Goal: Ask a question

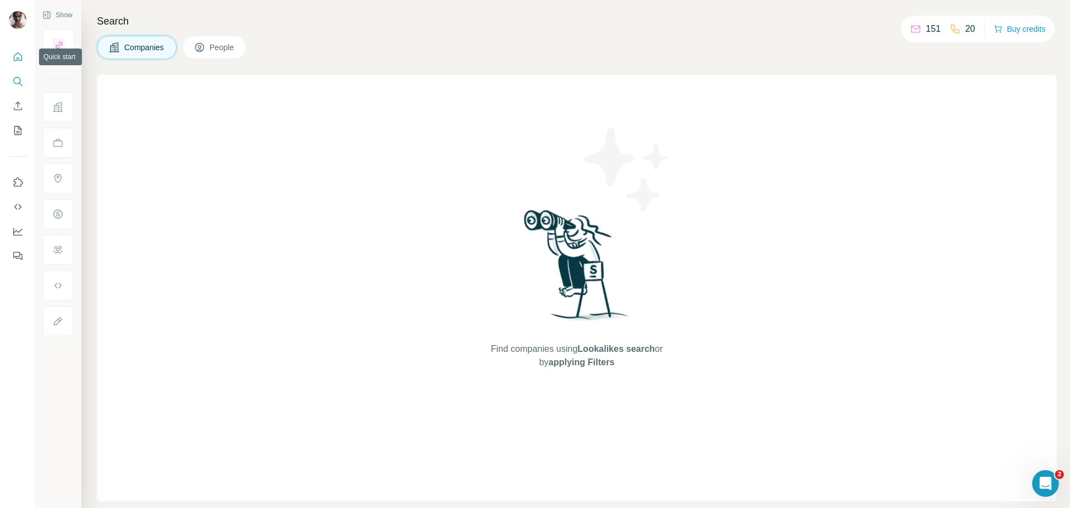
click at [16, 62] on icon "Quick start" at bounding box center [17, 56] width 11 height 11
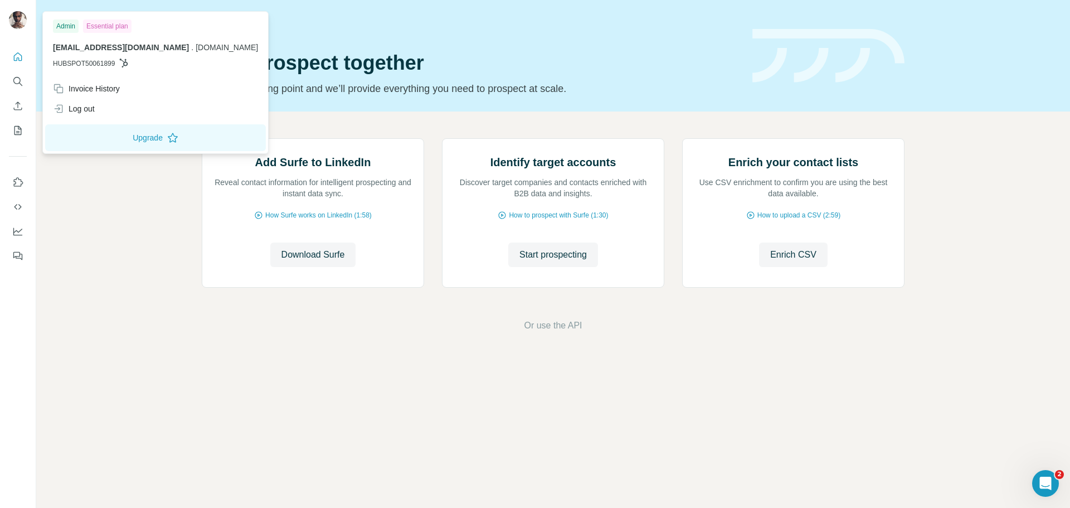
click at [14, 17] on img at bounding box center [18, 20] width 18 height 18
click at [71, 26] on div "Admin" at bounding box center [66, 26] width 26 height 13
click at [118, 89] on div "Invoice History" at bounding box center [86, 88] width 67 height 11
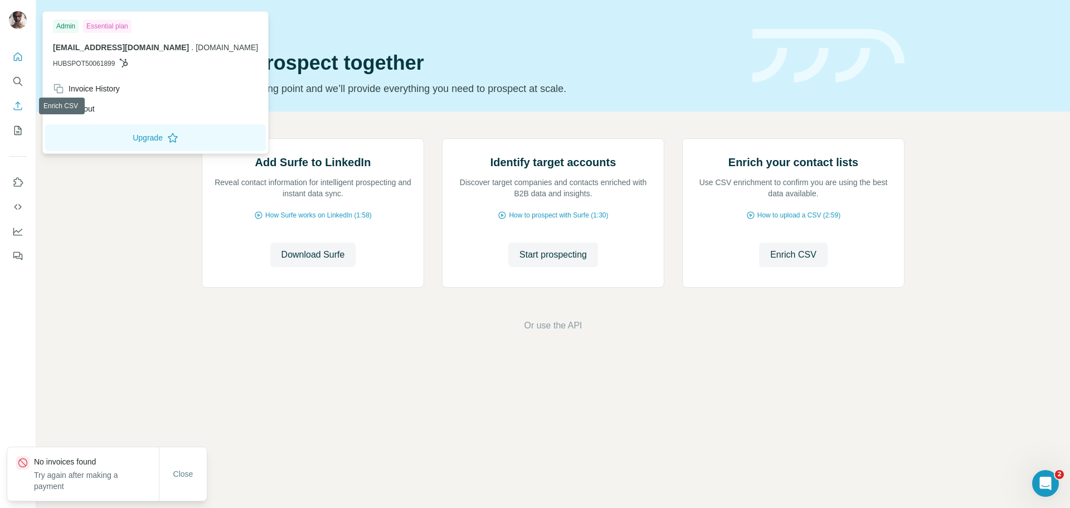
click at [18, 101] on icon "Enrich CSV" at bounding box center [17, 105] width 11 height 11
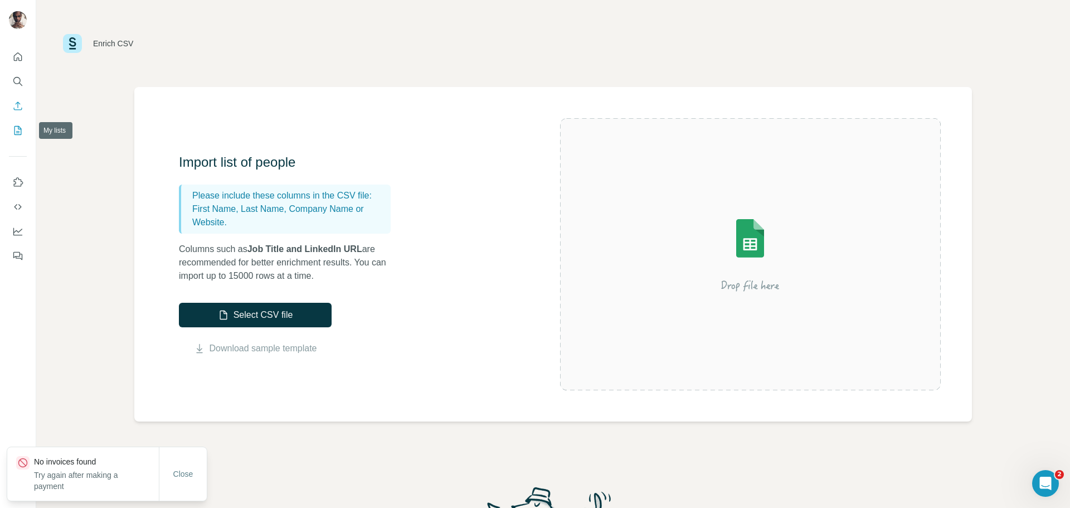
click at [17, 133] on icon "My lists" at bounding box center [19, 129] width 6 height 7
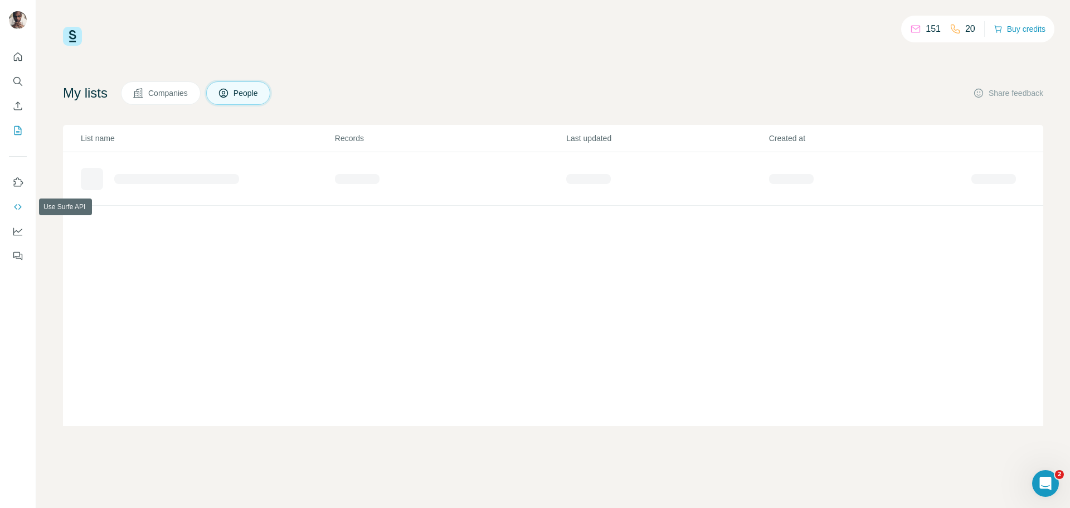
click at [20, 202] on icon "Use Surfe API" at bounding box center [17, 206] width 11 height 11
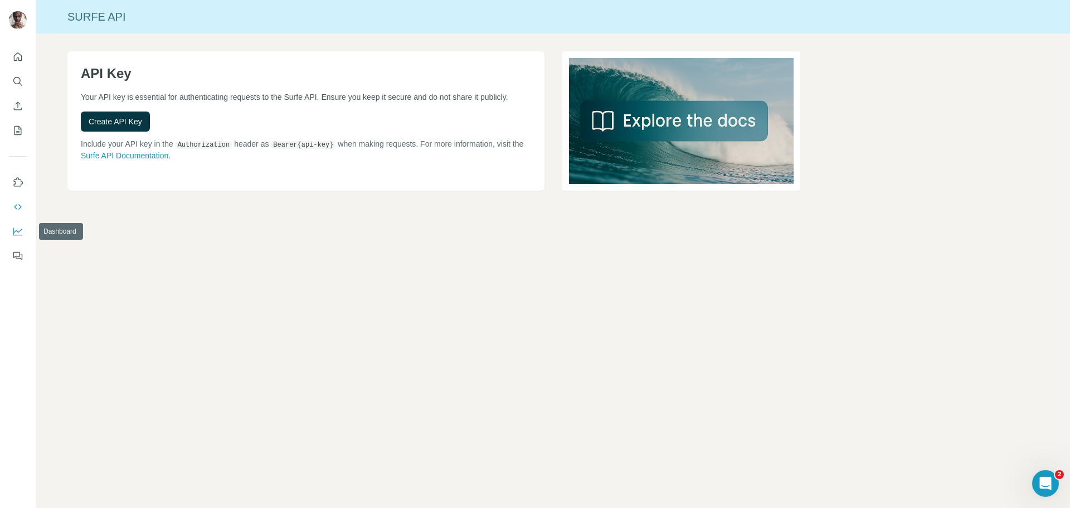
click at [13, 234] on icon "Dashboard" at bounding box center [17, 231] width 11 height 11
click at [14, 230] on icon "Dashboard" at bounding box center [17, 231] width 11 height 11
click at [25, 60] on button "Quick start" at bounding box center [18, 57] width 18 height 20
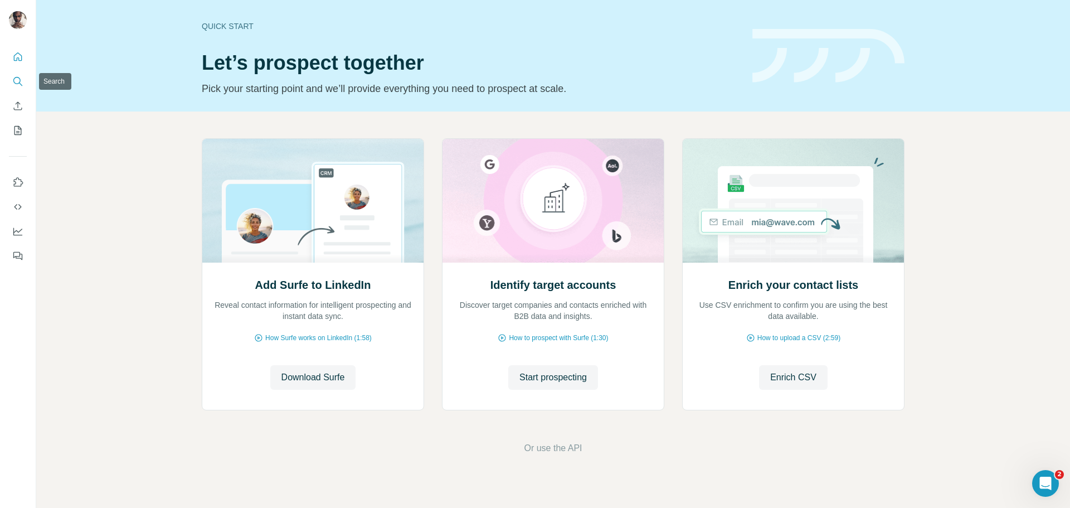
click at [20, 84] on icon "Search" at bounding box center [17, 81] width 11 height 11
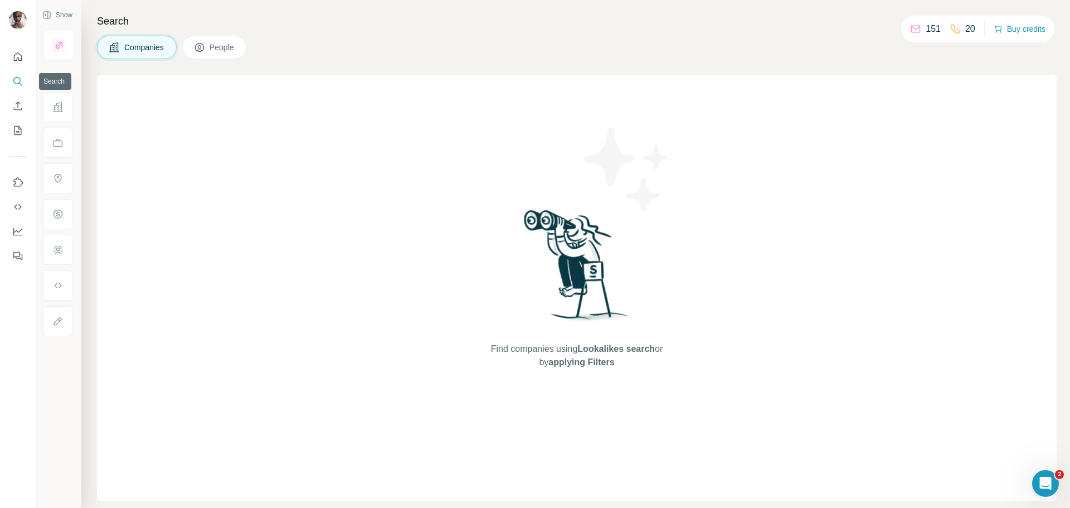
click at [21, 84] on icon "Search" at bounding box center [17, 81] width 11 height 11
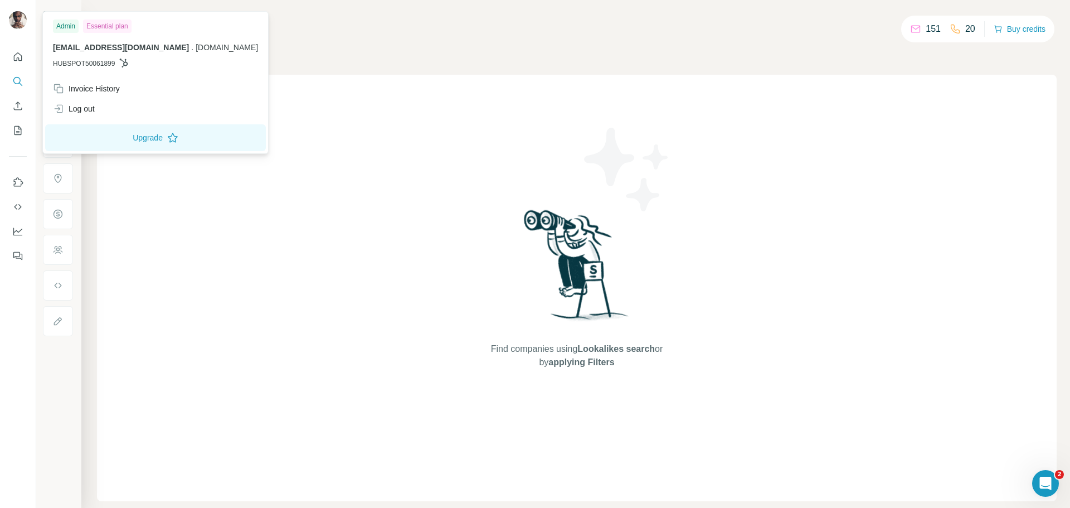
click at [13, 21] on img at bounding box center [18, 20] width 18 height 18
click at [91, 49] on span "[EMAIL_ADDRESS][DOMAIN_NAME]" at bounding box center [121, 47] width 136 height 9
click at [91, 48] on span "[EMAIL_ADDRESS][DOMAIN_NAME]" at bounding box center [121, 47] width 136 height 9
click at [124, 62] on icon at bounding box center [123, 63] width 9 height 9
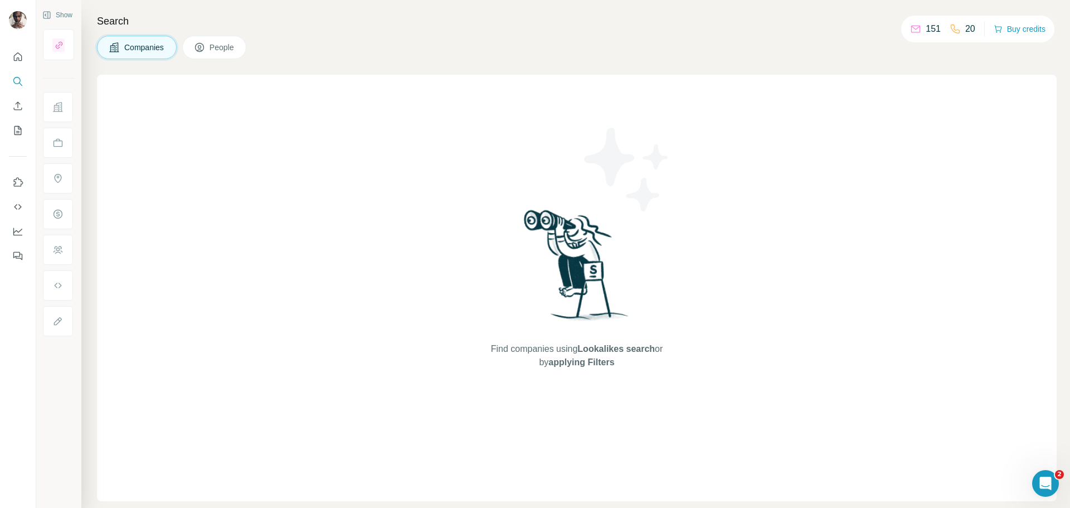
click at [970, 33] on p "20" at bounding box center [970, 28] width 10 height 13
click at [927, 28] on p "151" at bounding box center [933, 28] width 15 height 13
click at [1036, 478] on div "Open Intercom Messenger" at bounding box center [1044, 481] width 37 height 37
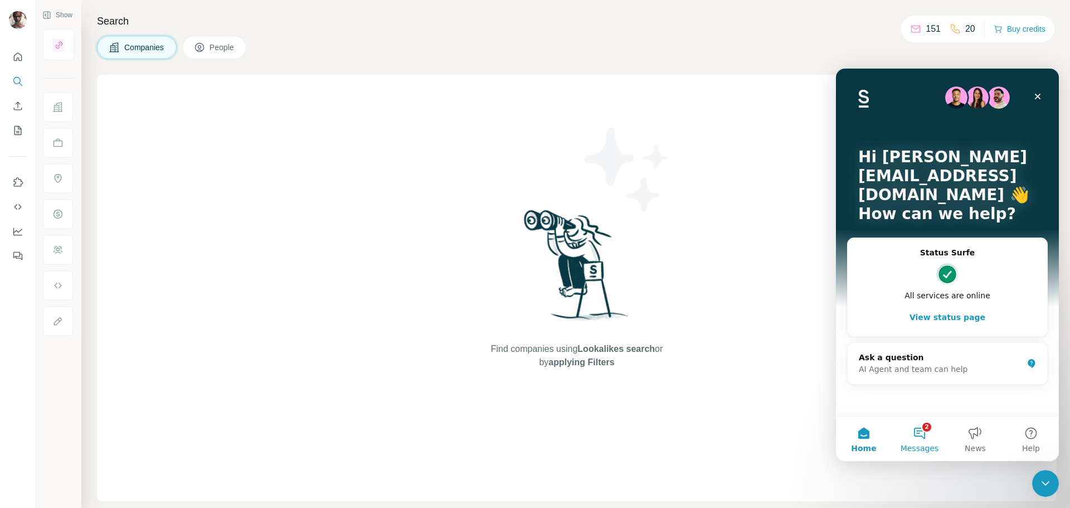
click at [930, 436] on button "2 Messages" at bounding box center [920, 438] width 56 height 45
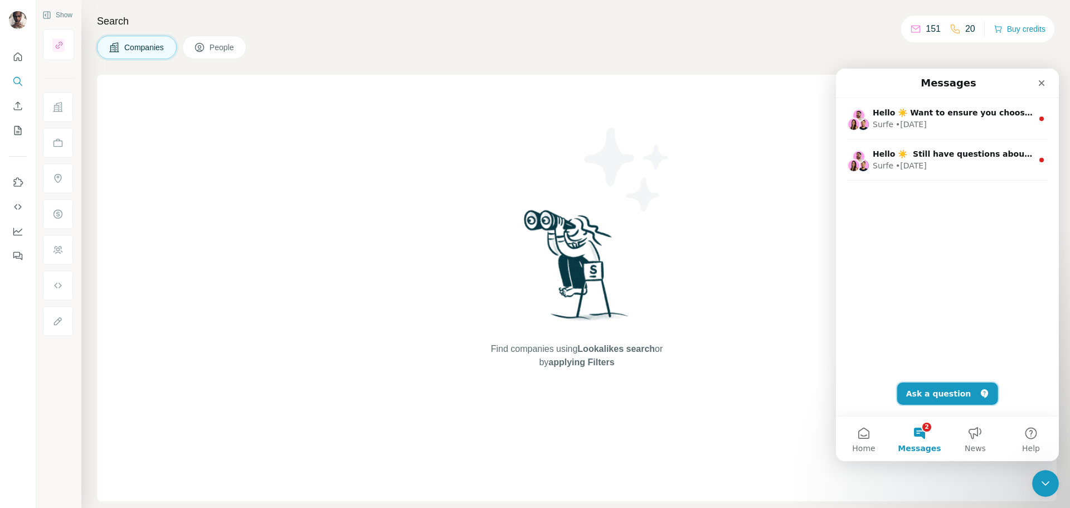
click at [932, 396] on button "Ask a question" at bounding box center [947, 393] width 101 height 22
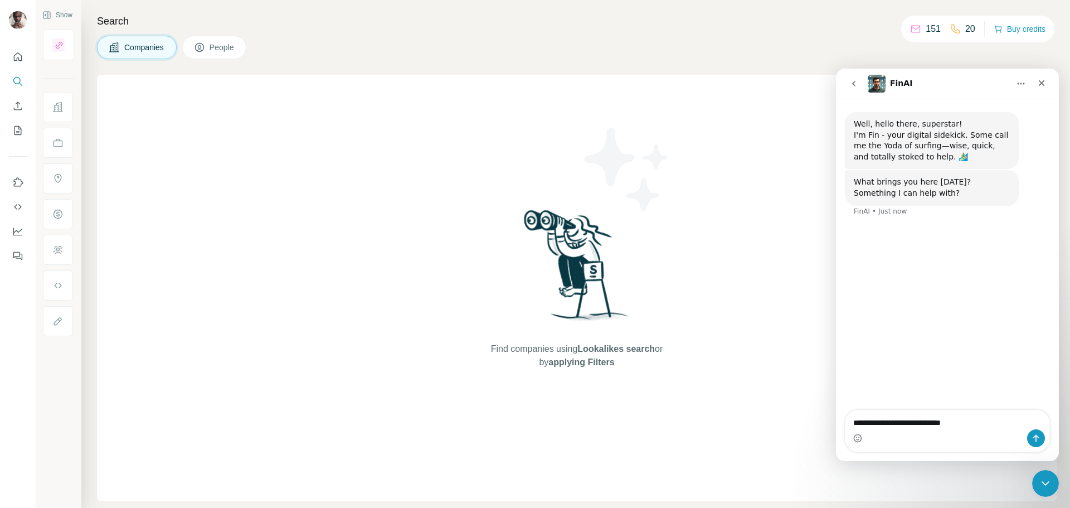
type textarea "**********"
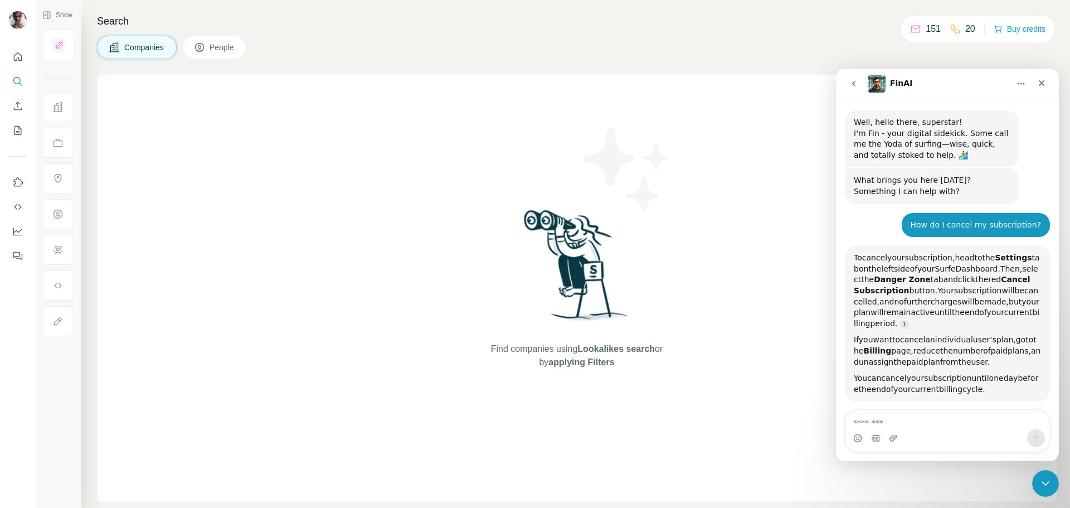
scroll to position [119, 0]
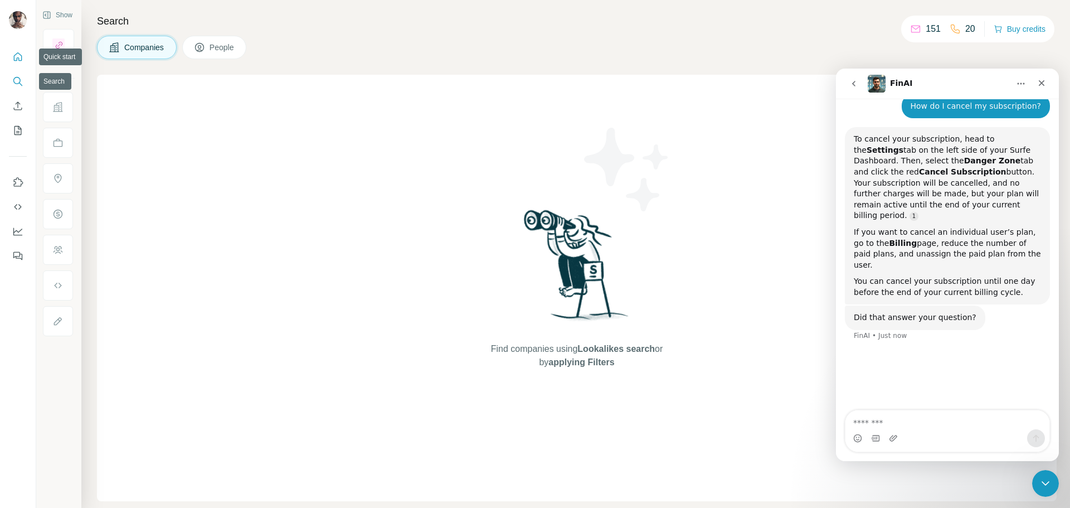
click at [17, 56] on icon "Quick start" at bounding box center [17, 56] width 11 height 11
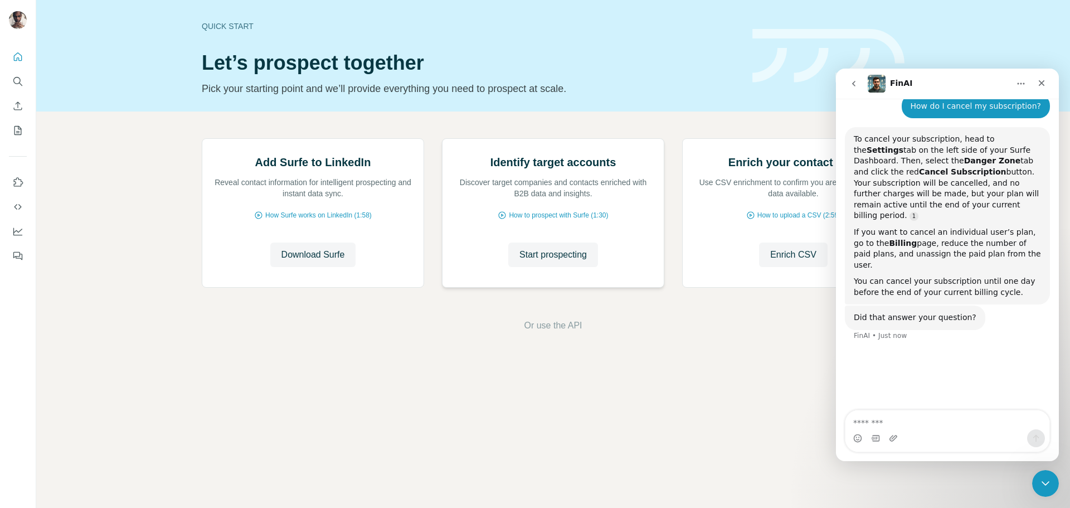
click at [551, 199] on p "Discover target companies and contacts enriched with B2B data and insights." at bounding box center [553, 188] width 199 height 22
click at [546, 220] on span "How to prospect with Surfe (1:30)" at bounding box center [558, 215] width 99 height 10
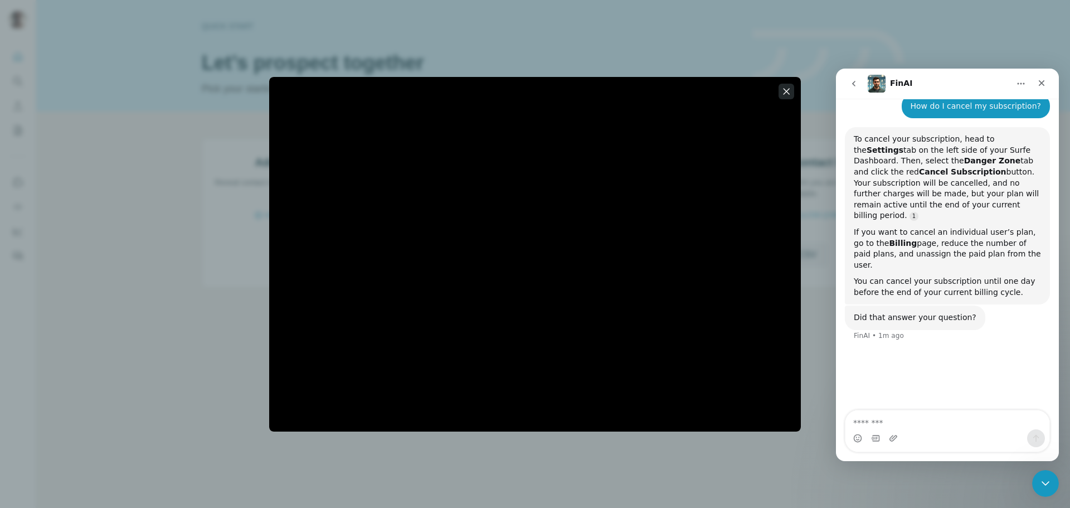
click at [787, 93] on icon "button" at bounding box center [786, 91] width 11 height 11
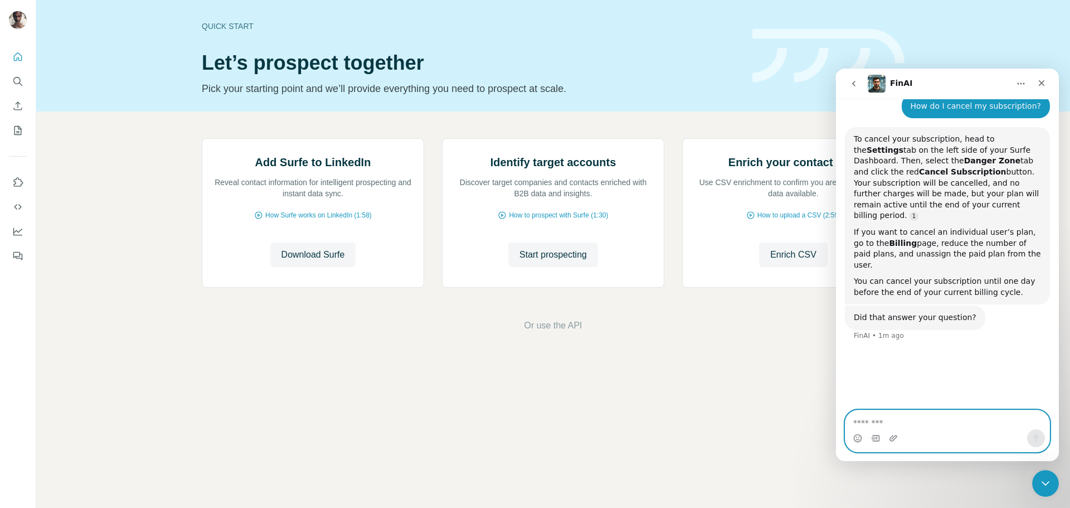
click at [974, 426] on textarea "Message…" at bounding box center [948, 419] width 204 height 19
type textarea "**********"
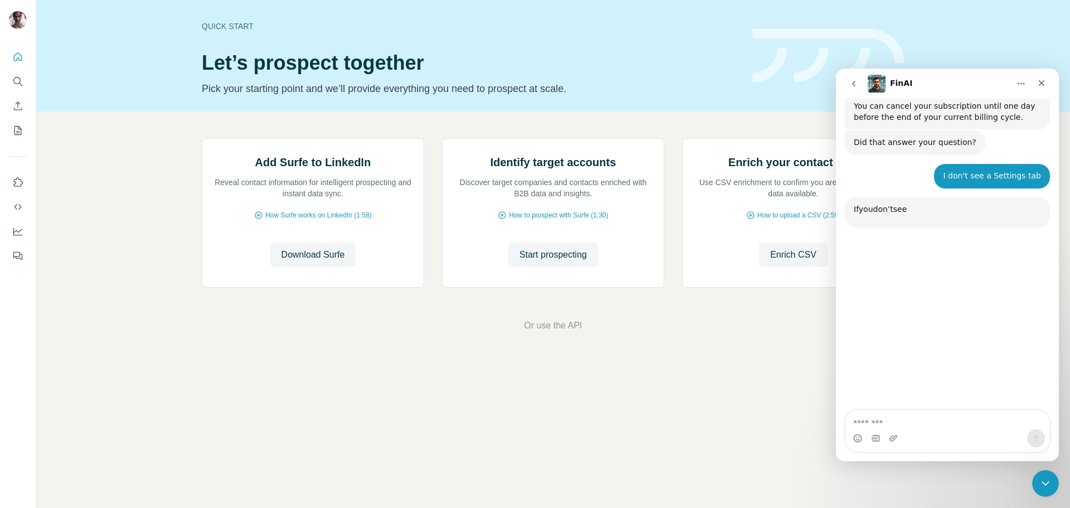
scroll to position [342, 0]
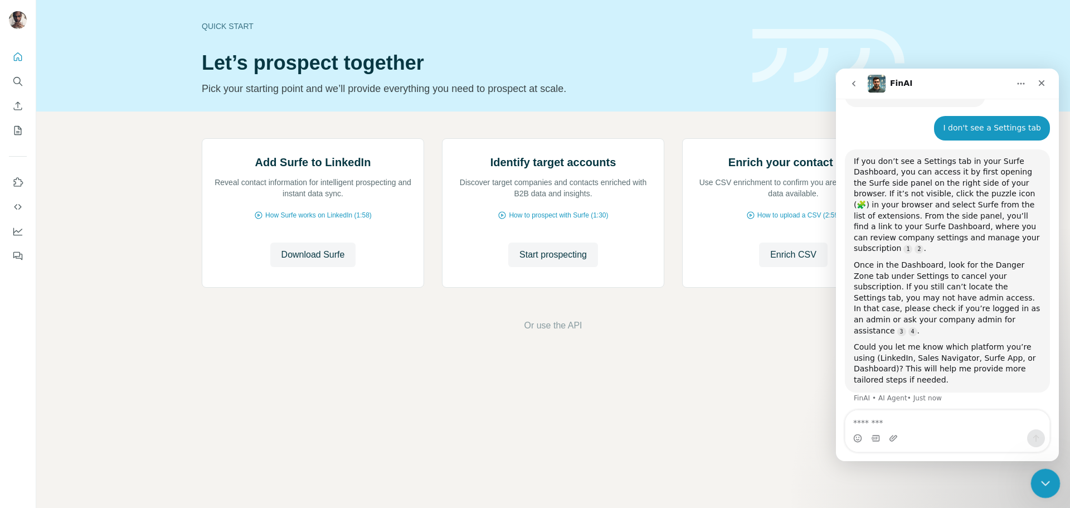
click at [1041, 492] on div "Close Intercom Messenger" at bounding box center [1044, 481] width 27 height 27
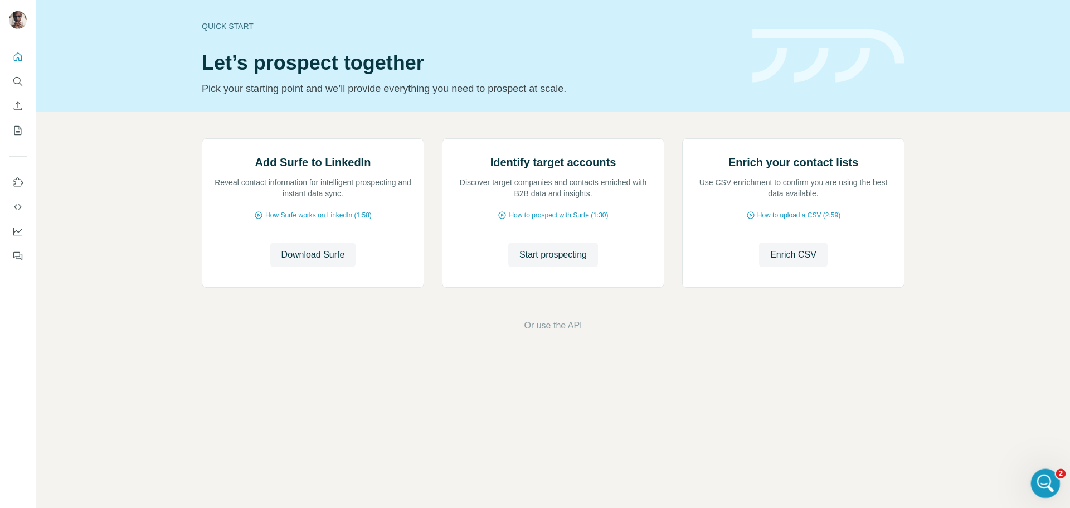
scroll to position [305, 0]
drag, startPoint x: 2068, startPoint y: 940, endPoint x: 1037, endPoint y: 475, distance: 1131.0
click at [1035, 474] on div "Open Intercom Messenger" at bounding box center [1044, 481] width 37 height 37
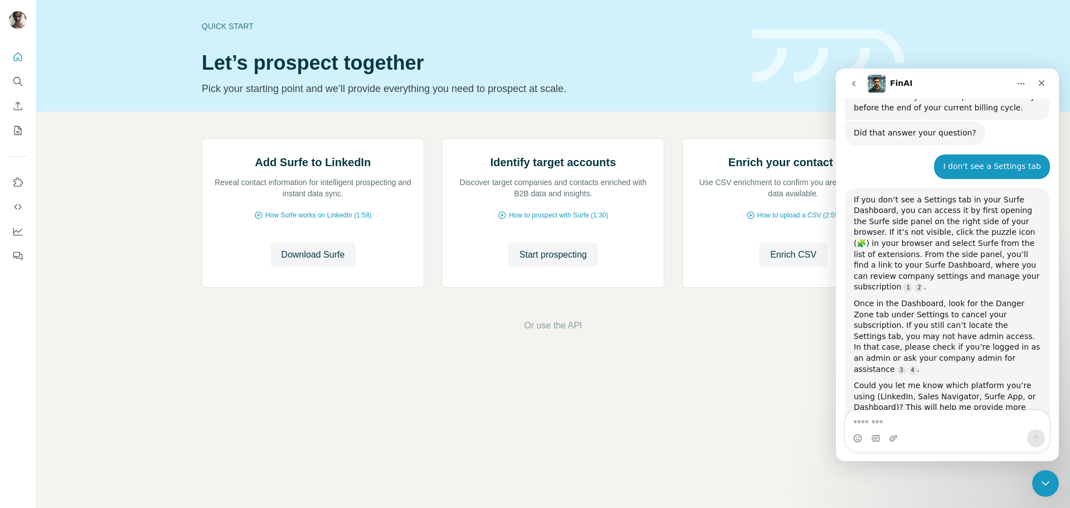
click at [799, 332] on footer "Or use the API" at bounding box center [553, 325] width 972 height 13
click at [1039, 479] on icon "Close Intercom Messenger" at bounding box center [1043, 481] width 13 height 13
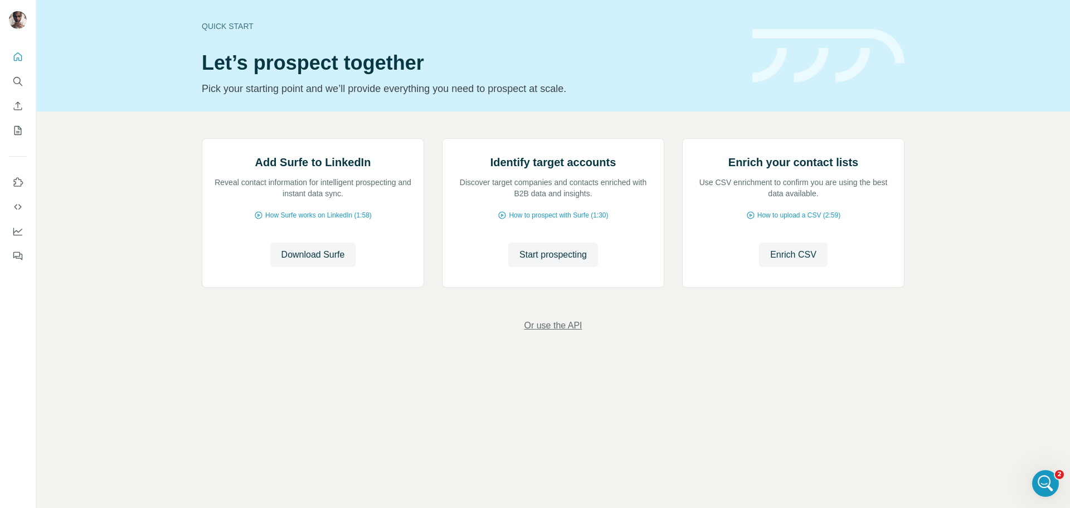
click at [551, 332] on span "Or use the API" at bounding box center [553, 325] width 58 height 13
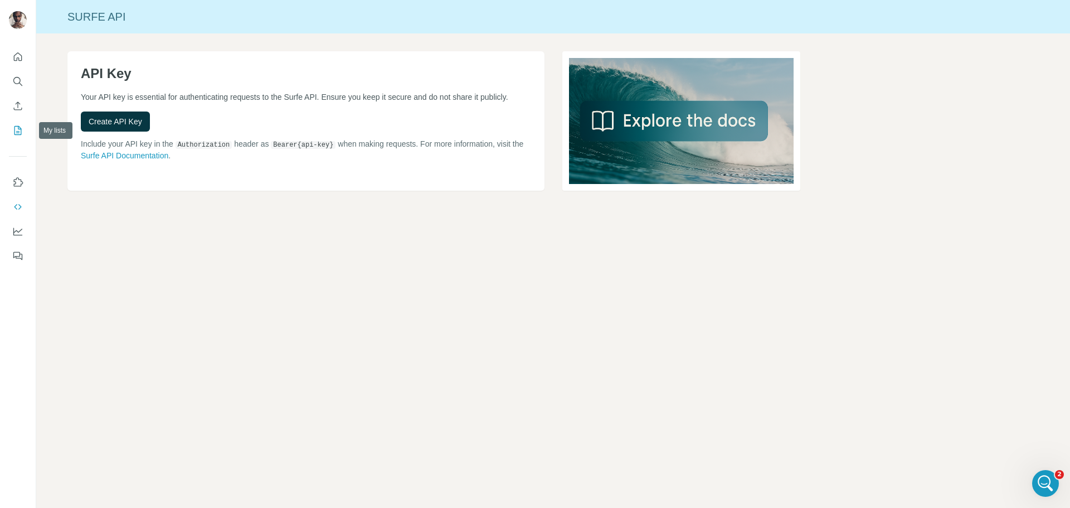
click at [13, 131] on icon "My lists" at bounding box center [17, 130] width 11 height 11
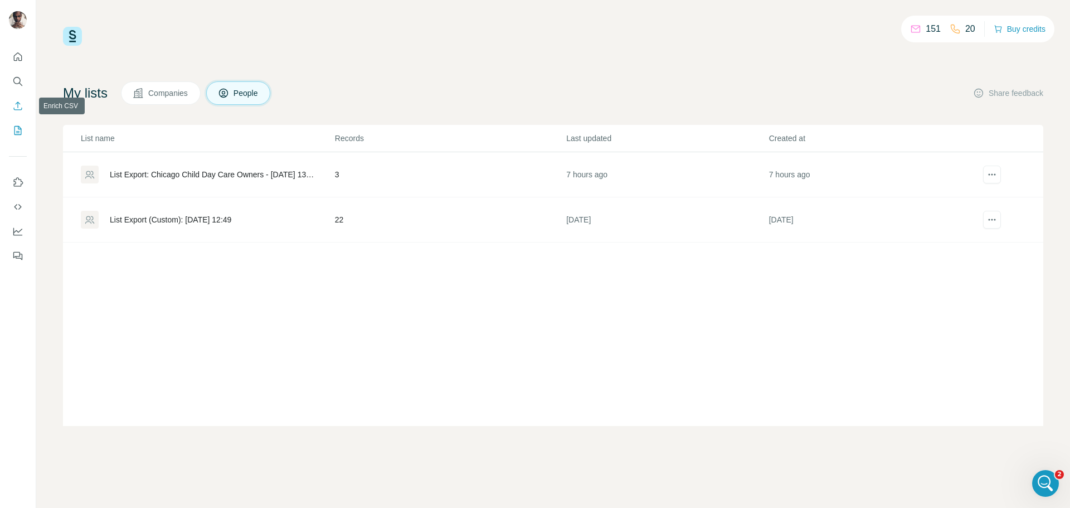
click at [17, 106] on icon "Enrich CSV" at bounding box center [17, 105] width 11 height 11
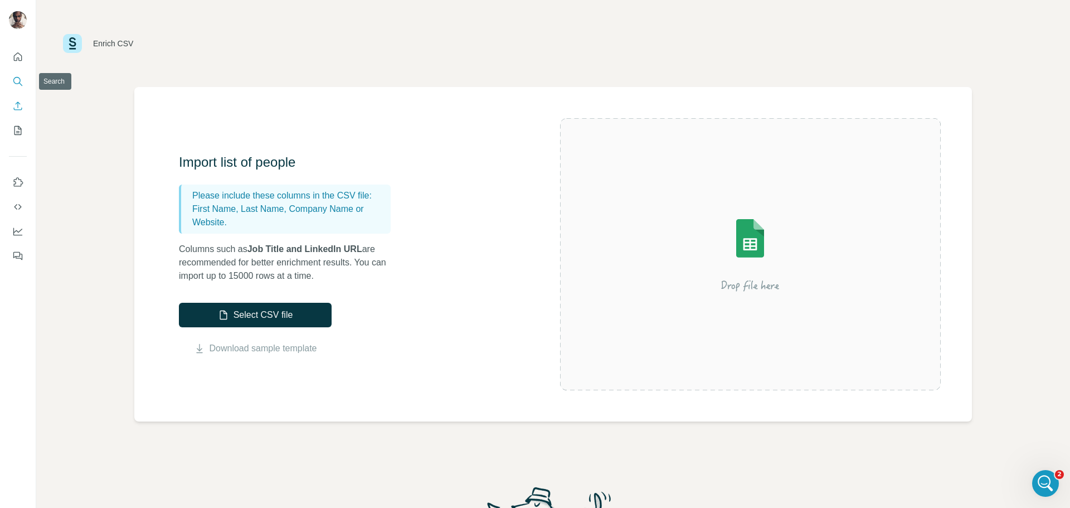
click at [17, 85] on icon "Search" at bounding box center [17, 81] width 11 height 11
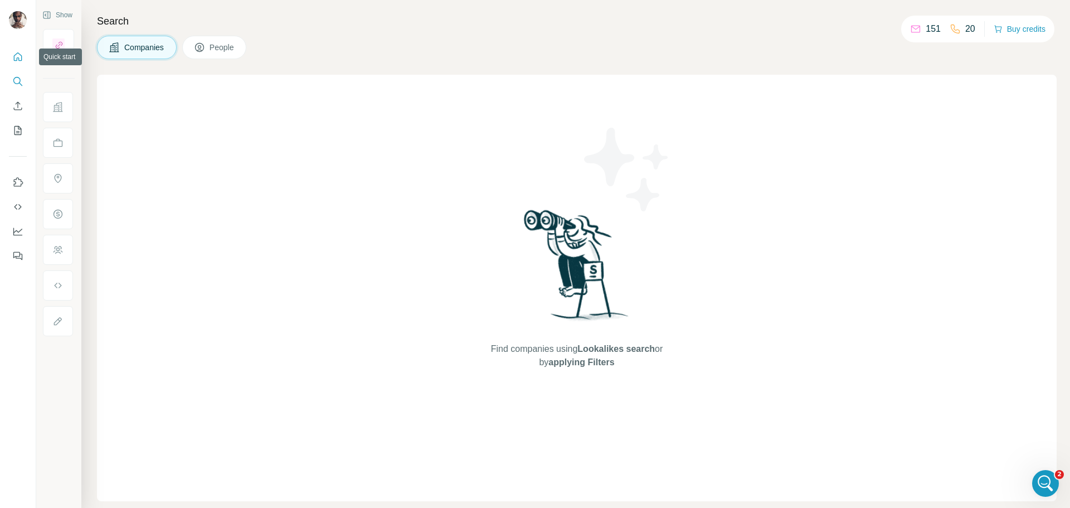
click at [18, 61] on icon "Quick start" at bounding box center [17, 56] width 11 height 11
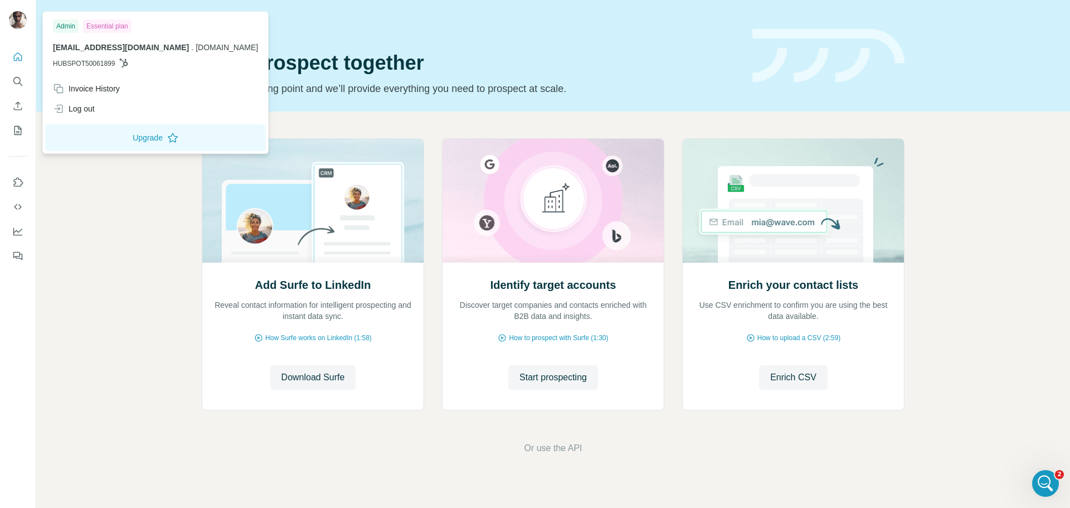
click at [78, 25] on div "Admin" at bounding box center [66, 26] width 26 height 13
click at [124, 135] on button "Upgrade" at bounding box center [155, 137] width 221 height 27
